Goal: Use online tool/utility

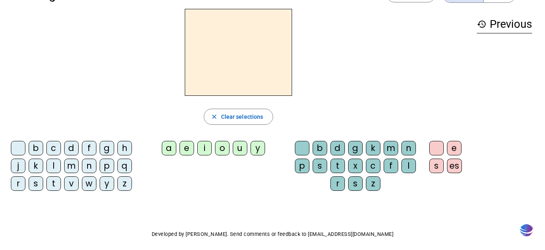
scroll to position [40, 0]
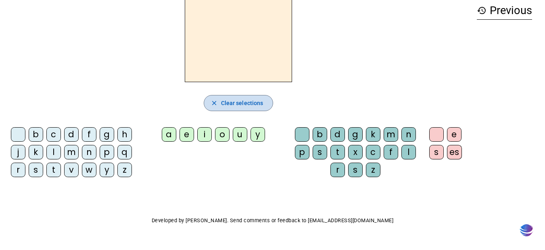
click at [254, 107] on span "Clear selections" at bounding box center [242, 103] width 42 height 10
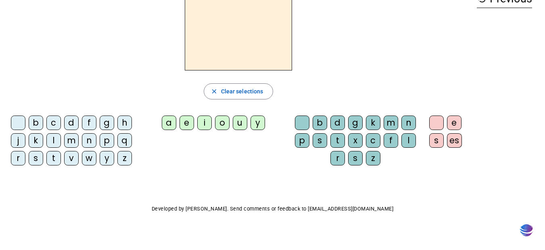
scroll to position [58, 0]
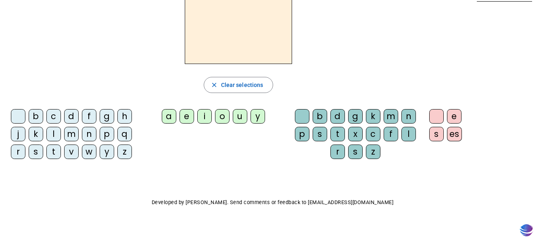
click at [331, 115] on div "d" at bounding box center [337, 116] width 15 height 15
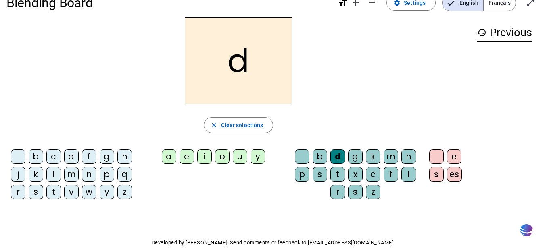
click at [303, 160] on div at bounding box center [302, 157] width 15 height 15
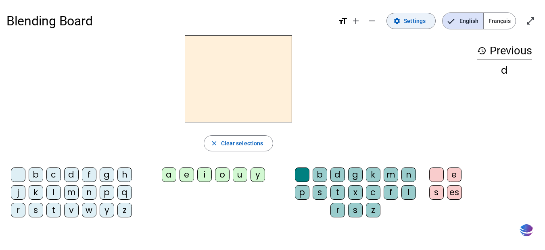
click at [424, 17] on span "Settings" at bounding box center [415, 21] width 22 height 10
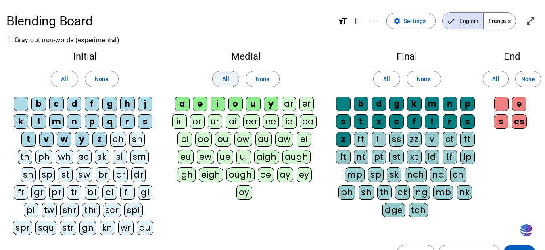
click at [232, 78] on span at bounding box center [225, 78] width 26 height 19
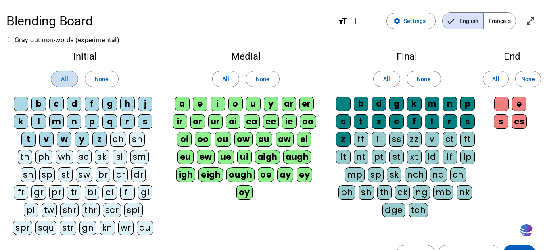
click at [55, 74] on span at bounding box center [64, 78] width 26 height 19
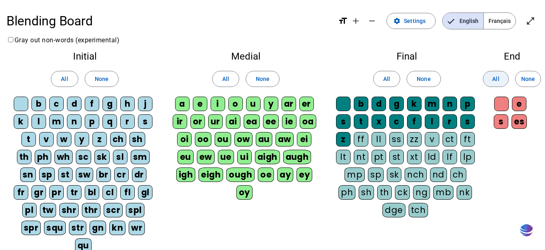
click at [486, 79] on span at bounding box center [495, 78] width 25 height 19
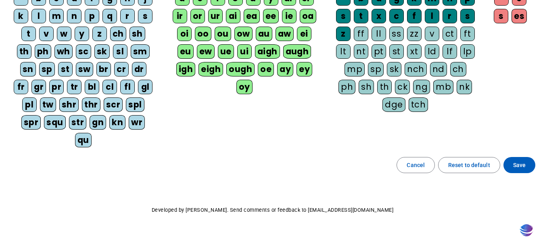
scroll to position [113, 0]
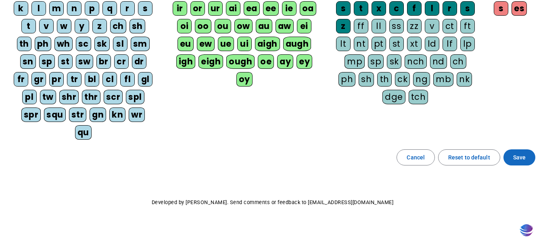
click at [518, 163] on span at bounding box center [519, 157] width 32 height 19
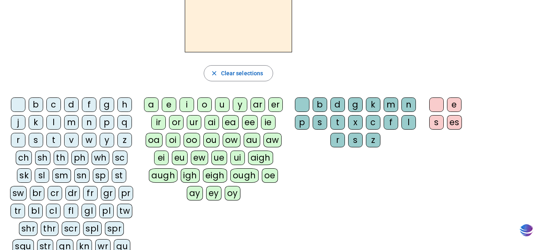
scroll to position [84, 0]
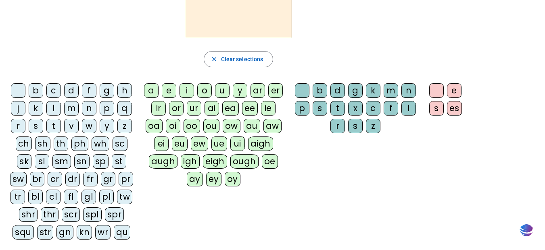
click at [63, 218] on div "scr" at bounding box center [71, 215] width 19 height 15
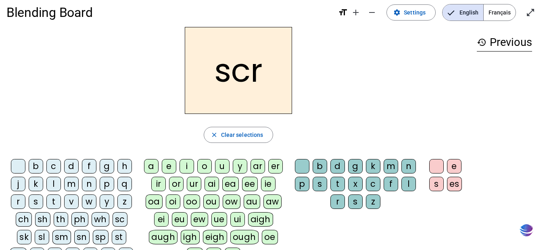
scroll to position [4, 0]
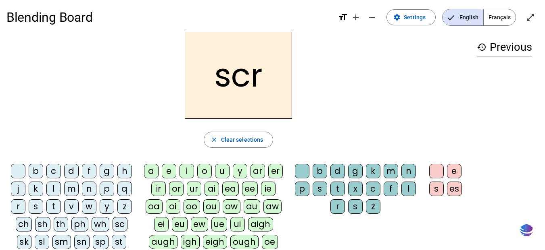
click at [150, 168] on div "a" at bounding box center [151, 171] width 15 height 15
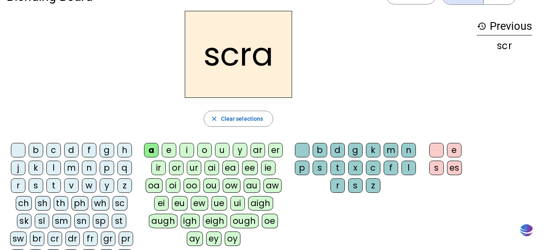
scroll to position [44, 0]
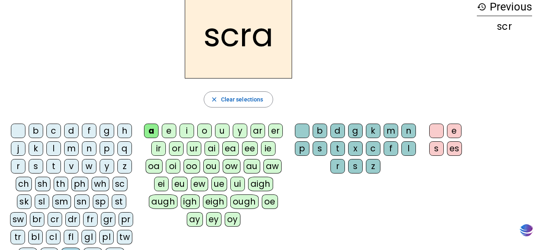
click at [301, 148] on div "p" at bounding box center [302, 149] width 15 height 15
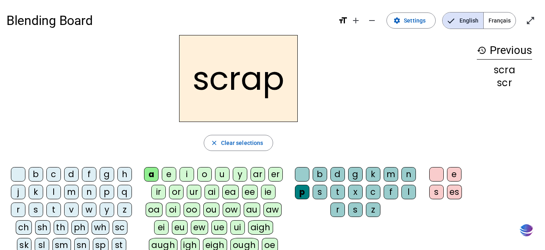
scroll to position [0, 0]
click at [255, 145] on span "Clear selections" at bounding box center [242, 144] width 42 height 10
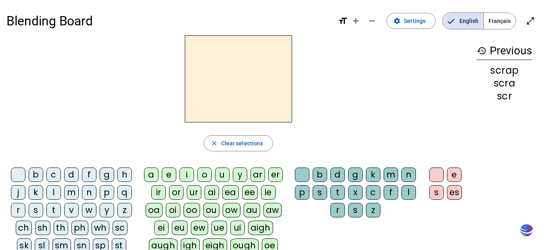
click at [444, 193] on letter-bubble "s" at bounding box center [438, 194] width 18 height 18
click at [452, 193] on div "es" at bounding box center [454, 192] width 15 height 15
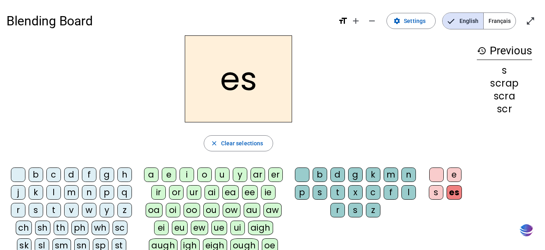
click at [435, 193] on div "s" at bounding box center [436, 192] width 15 height 15
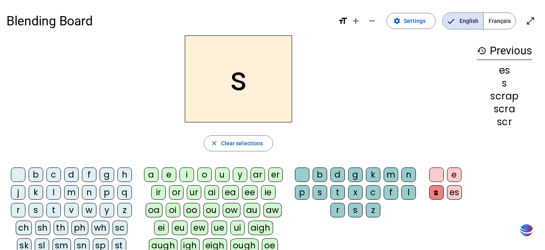
click at [35, 174] on div "b" at bounding box center [36, 175] width 15 height 15
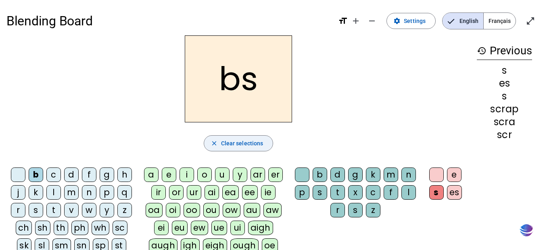
click at [242, 137] on span "button" at bounding box center [238, 143] width 69 height 19
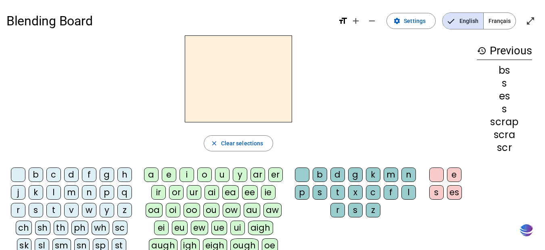
click at [508, 54] on h3 "history Previous" at bounding box center [504, 51] width 55 height 18
click at [526, 17] on mat-icon "open_in_full" at bounding box center [530, 21] width 10 height 10
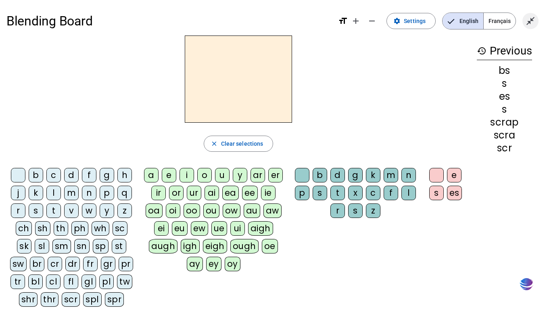
click at [534, 21] on mat-icon "close_fullscreen" at bounding box center [530, 21] width 10 height 10
